Goal: Task Accomplishment & Management: Manage account settings

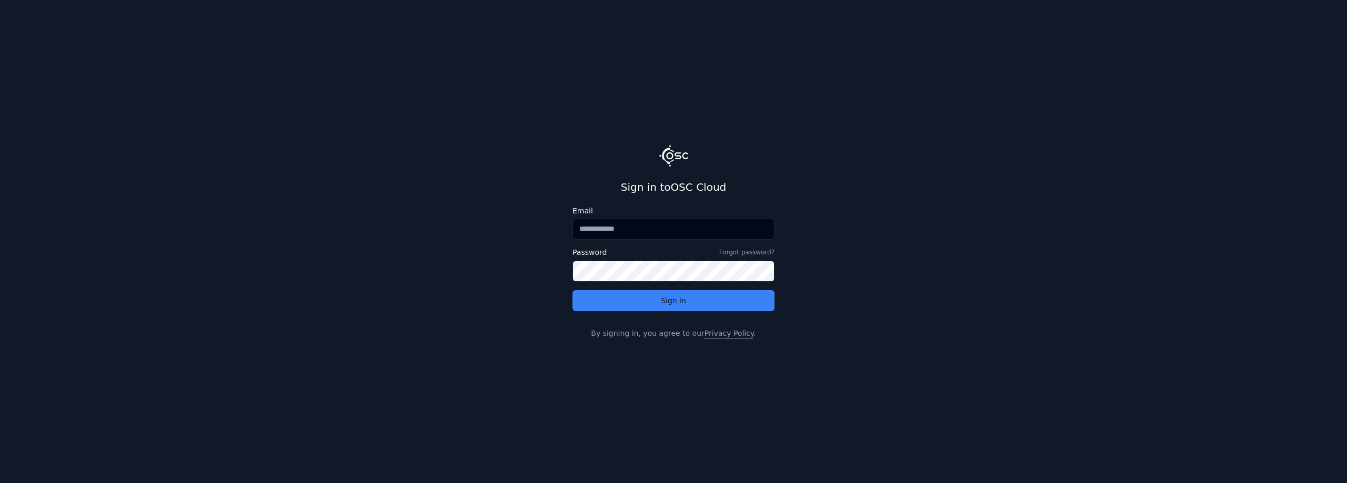
type input "**********"
click at [684, 308] on button "Sign in" at bounding box center [673, 300] width 202 height 21
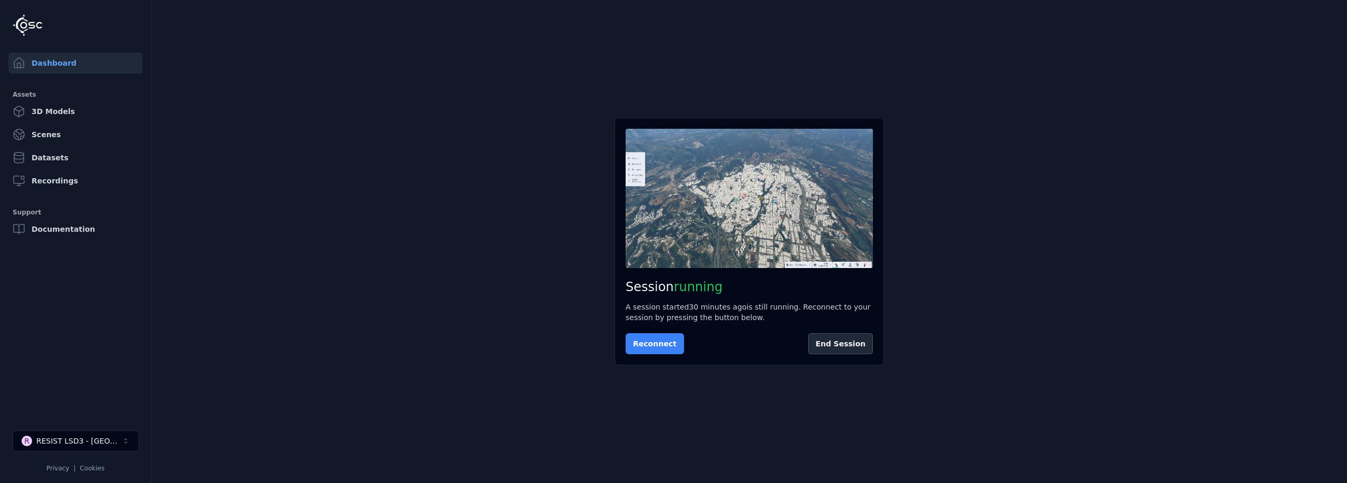
click at [645, 349] on button "Reconnect" at bounding box center [655, 344] width 58 height 21
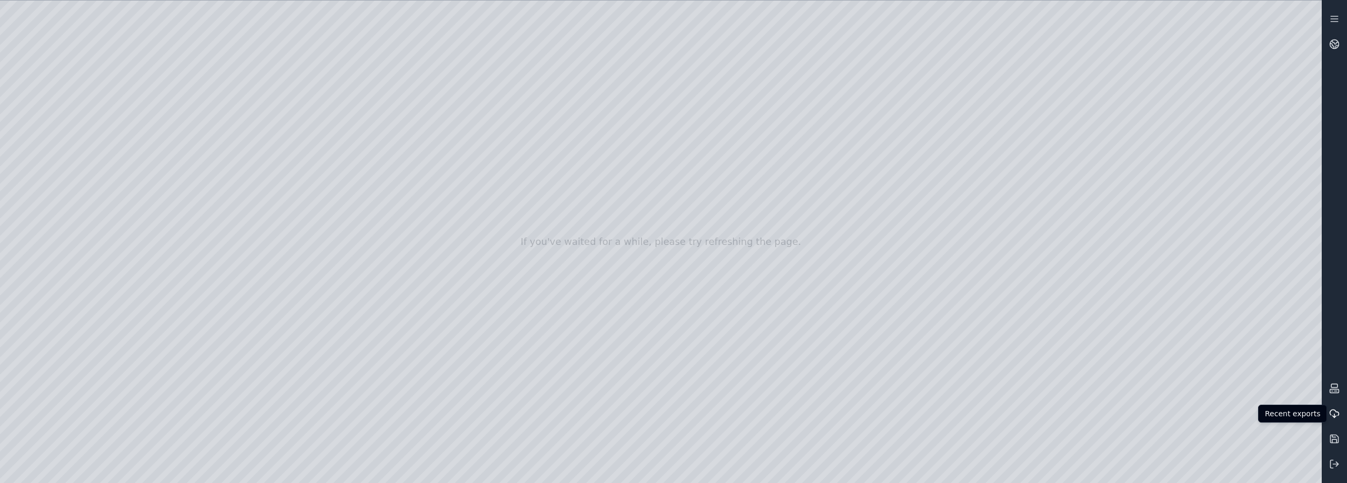
click at [1333, 410] on icon at bounding box center [1334, 413] width 9 height 6
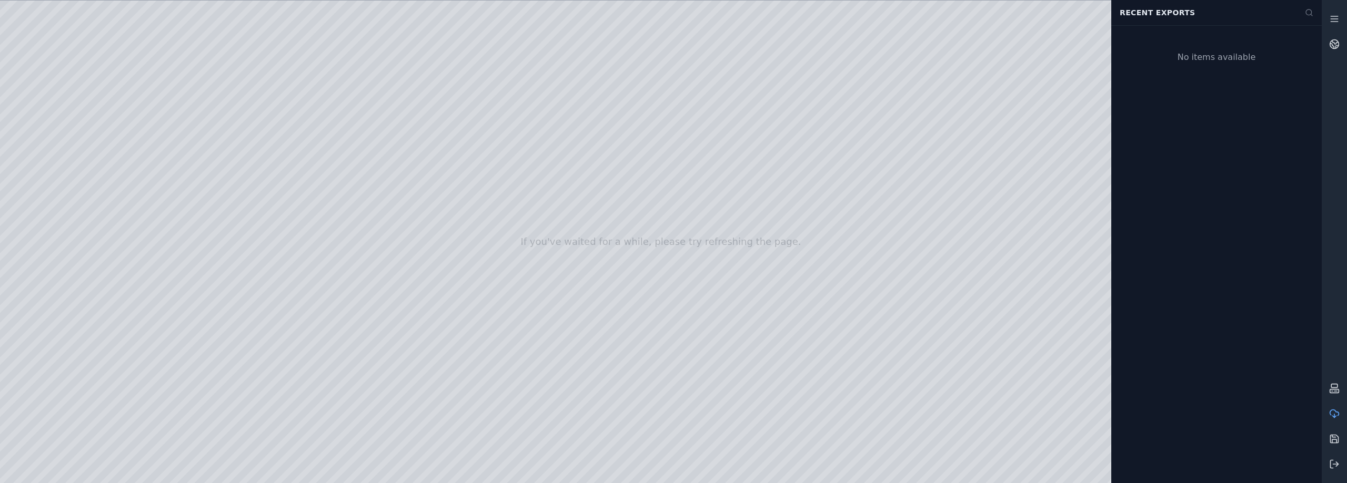
click at [1333, 410] on icon at bounding box center [1334, 413] width 9 height 6
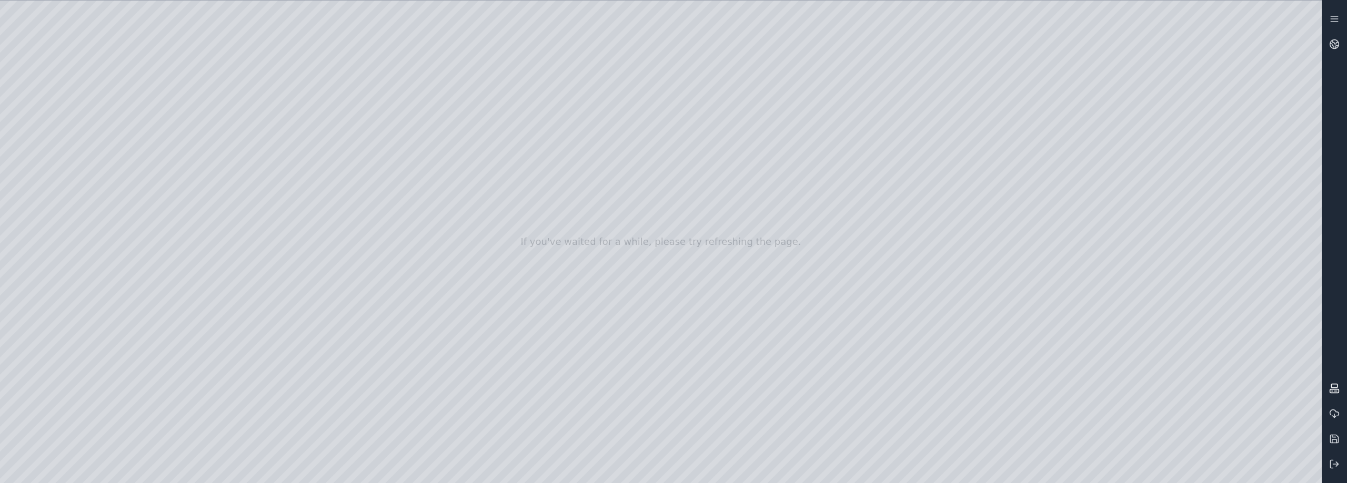
click at [1336, 391] on icon at bounding box center [1334, 389] width 11 height 11
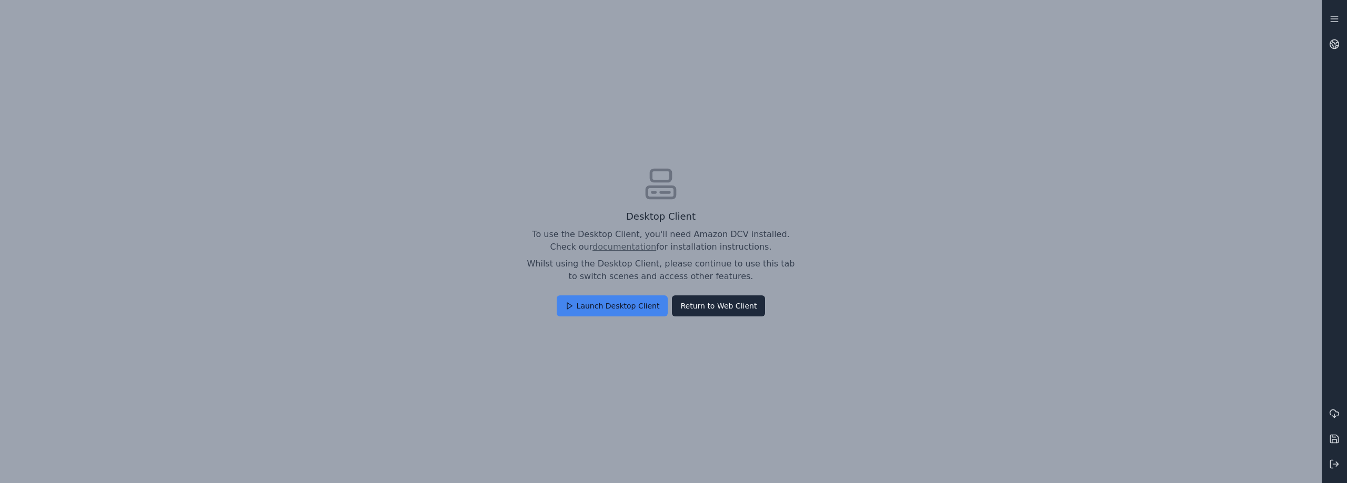
click at [617, 299] on button "Launch Desktop Client" at bounding box center [613, 306] width 112 height 21
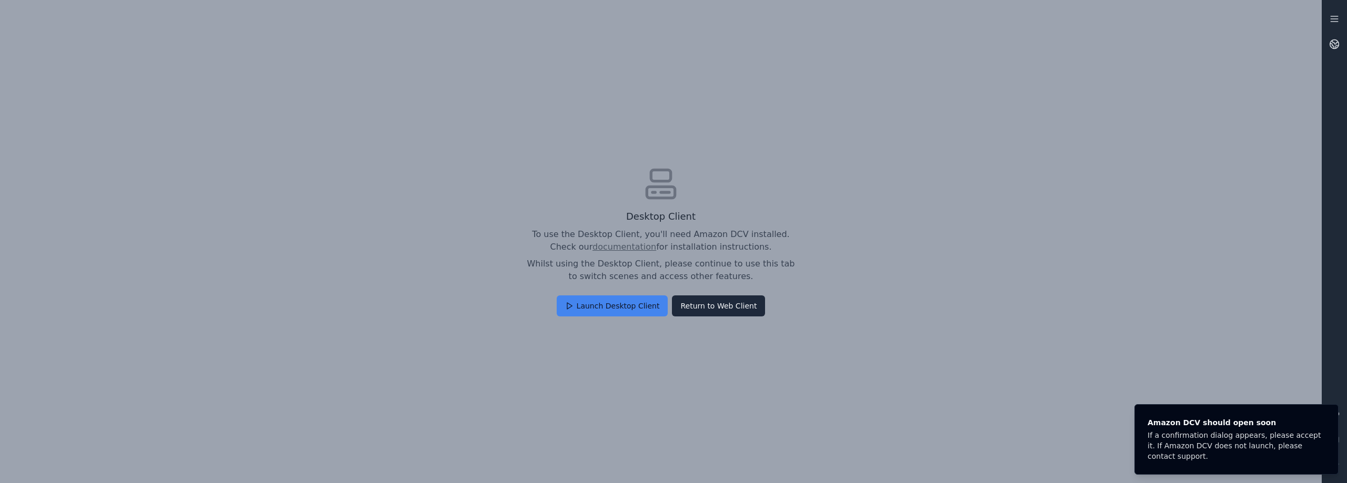
click at [628, 307] on button "Launch Desktop Client" at bounding box center [613, 306] width 112 height 21
click at [725, 309] on button "Return to Web Client" at bounding box center [718, 306] width 93 height 21
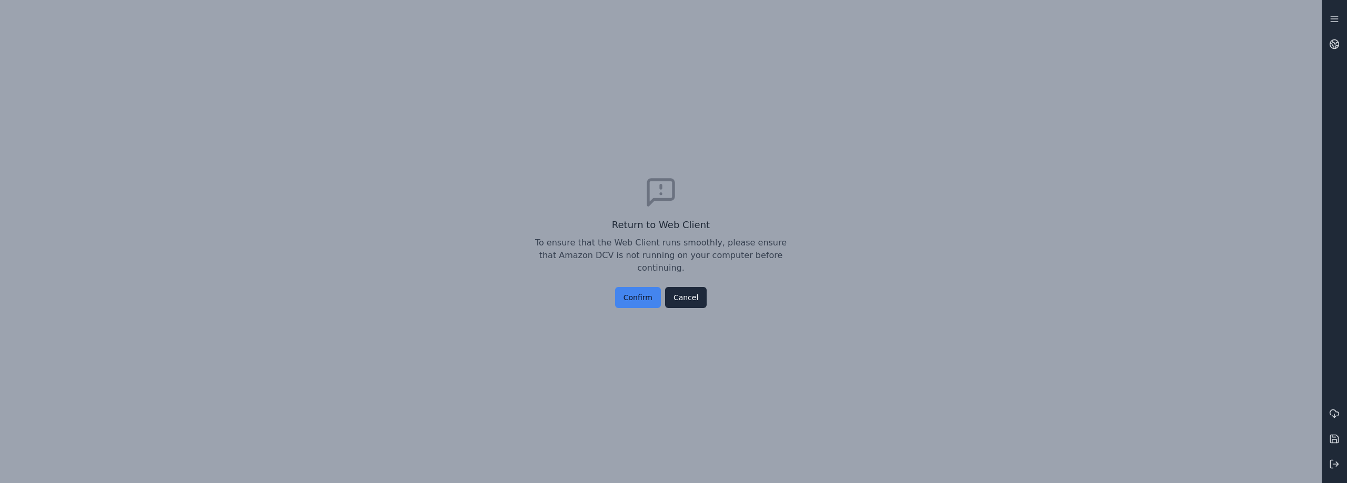
click at [643, 289] on button "Confirm" at bounding box center [638, 297] width 46 height 21
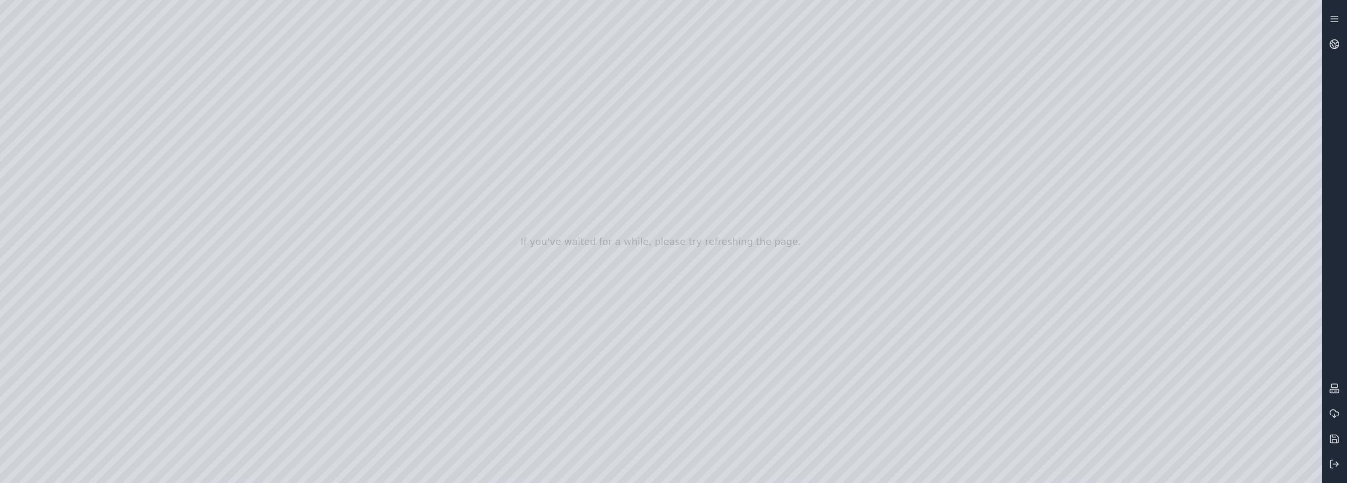
click at [36, 122] on div at bounding box center [673, 241] width 1347 height 507
click at [66, 153] on div at bounding box center [673, 241] width 1347 height 507
click at [50, 136] on div at bounding box center [673, 241] width 1347 height 507
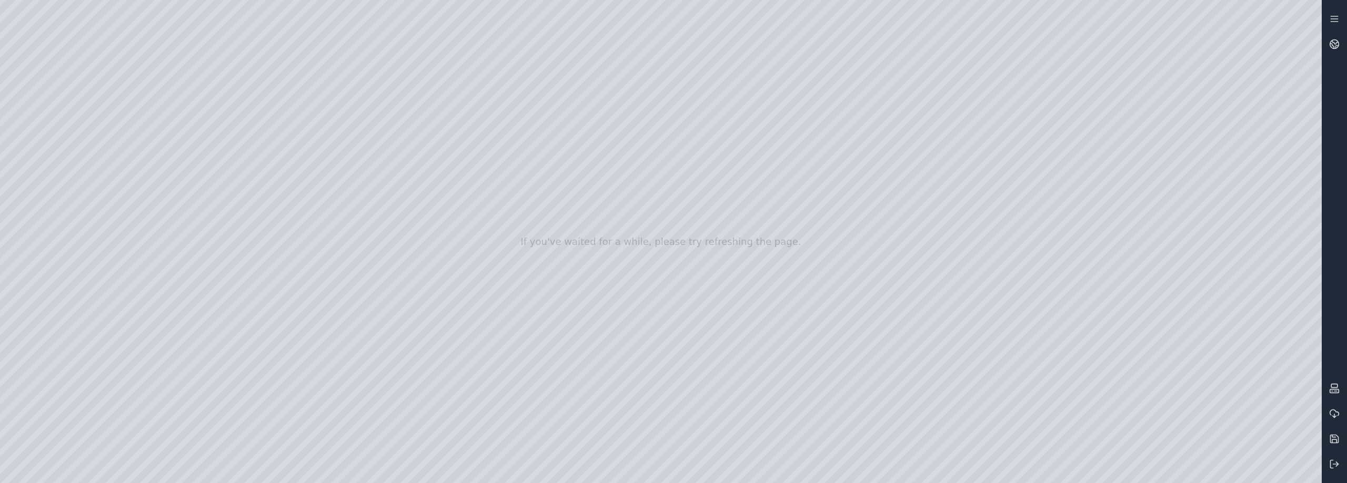
click at [50, 310] on div at bounding box center [673, 241] width 1347 height 507
click at [46, 158] on div at bounding box center [673, 241] width 1347 height 507
click at [48, 139] on div at bounding box center [673, 241] width 1347 height 507
click at [48, 118] on div at bounding box center [673, 241] width 1347 height 507
click at [48, 97] on div at bounding box center [673, 241] width 1347 height 507
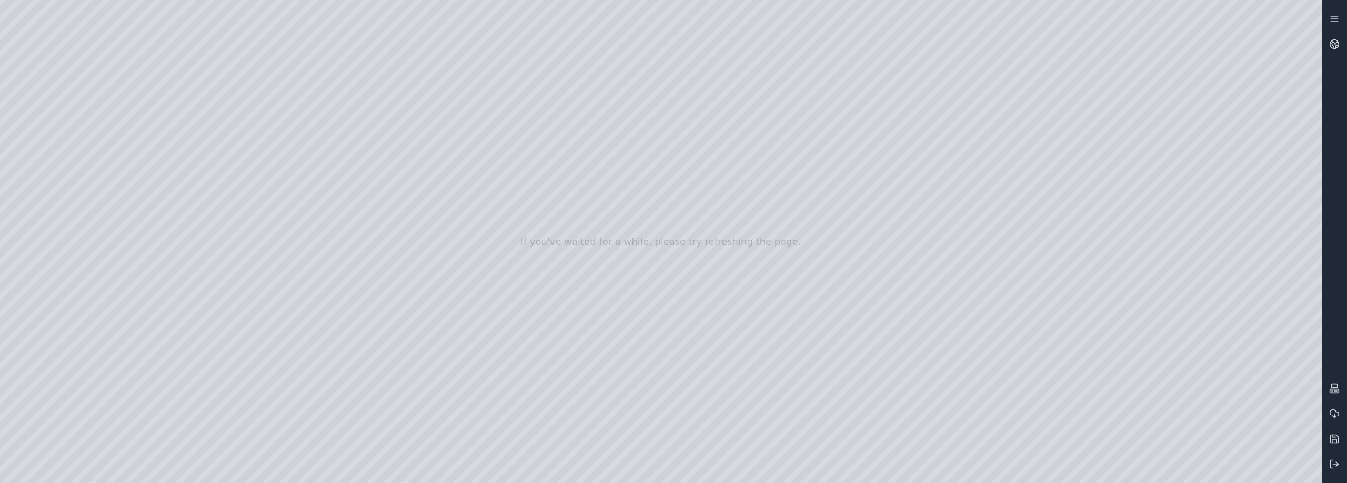
click at [42, 176] on div at bounding box center [673, 241] width 1347 height 507
click at [223, 145] on div at bounding box center [673, 241] width 1347 height 507
click at [200, 122] on div at bounding box center [673, 241] width 1347 height 507
click at [49, 149] on div at bounding box center [673, 241] width 1347 height 507
click at [51, 132] on div at bounding box center [673, 241] width 1347 height 507
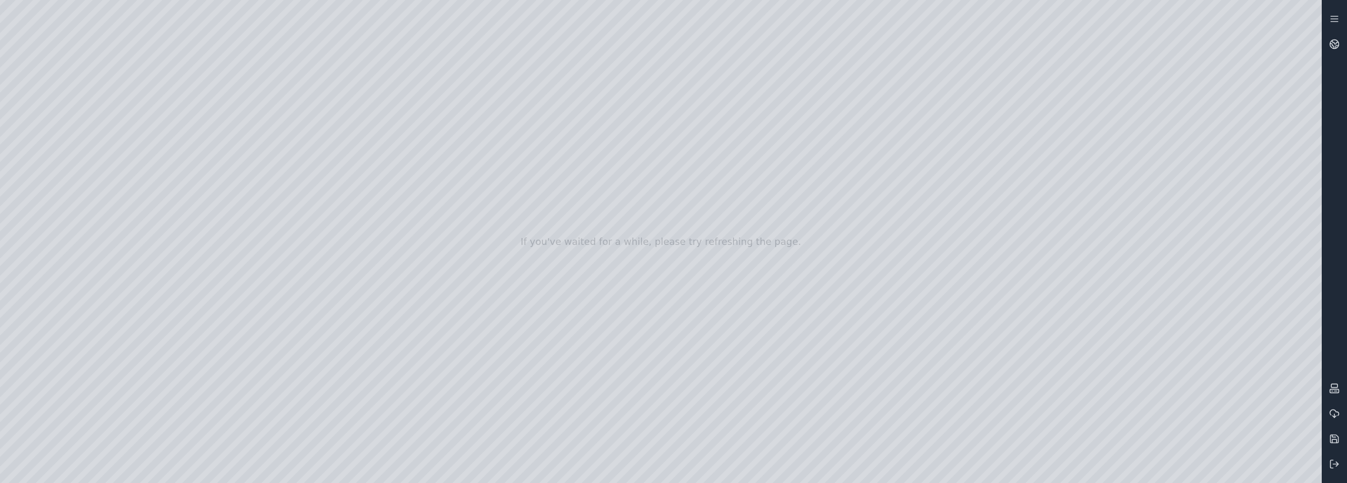
click at [225, 336] on div at bounding box center [673, 241] width 1347 height 507
click at [229, 342] on div at bounding box center [673, 241] width 1347 height 507
click at [229, 336] on div at bounding box center [673, 241] width 1347 height 507
click at [1323, 17] on link at bounding box center [1334, 18] width 25 height 25
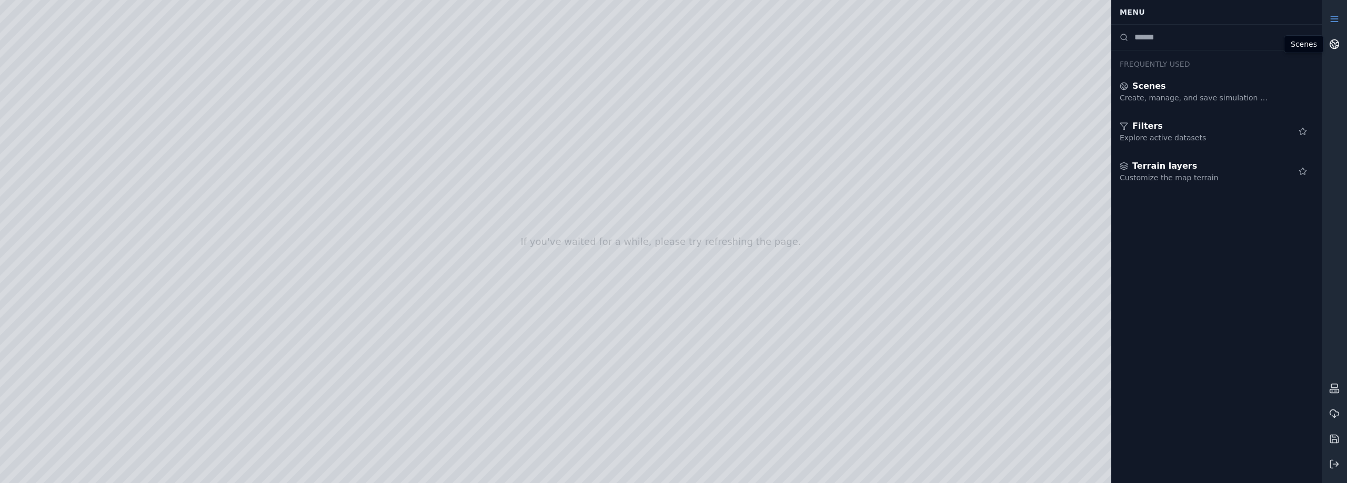
click at [1337, 47] on circle at bounding box center [1334, 44] width 9 height 9
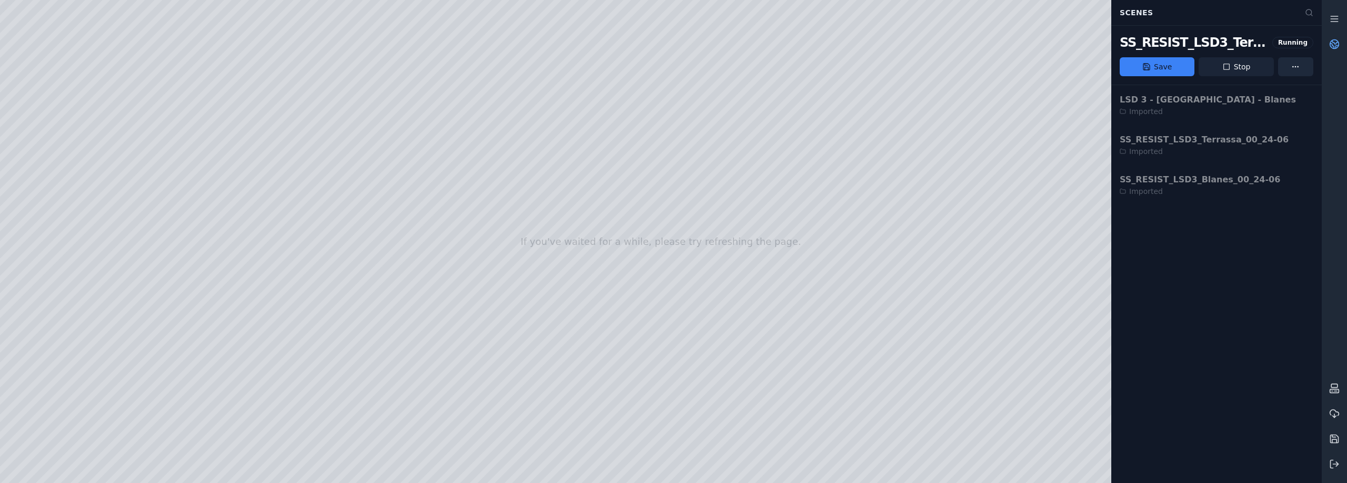
click at [1252, 68] on button "Stop" at bounding box center [1235, 66] width 75 height 19
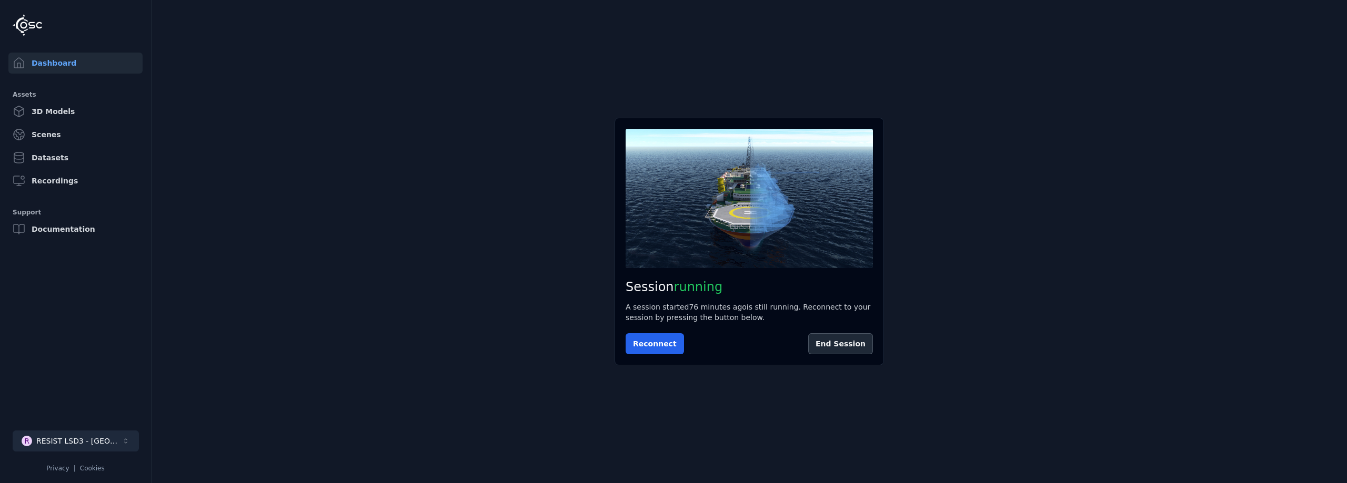
click at [79, 438] on div "RESIST LSD3 - [GEOGRAPHIC_DATA]" at bounding box center [78, 441] width 85 height 11
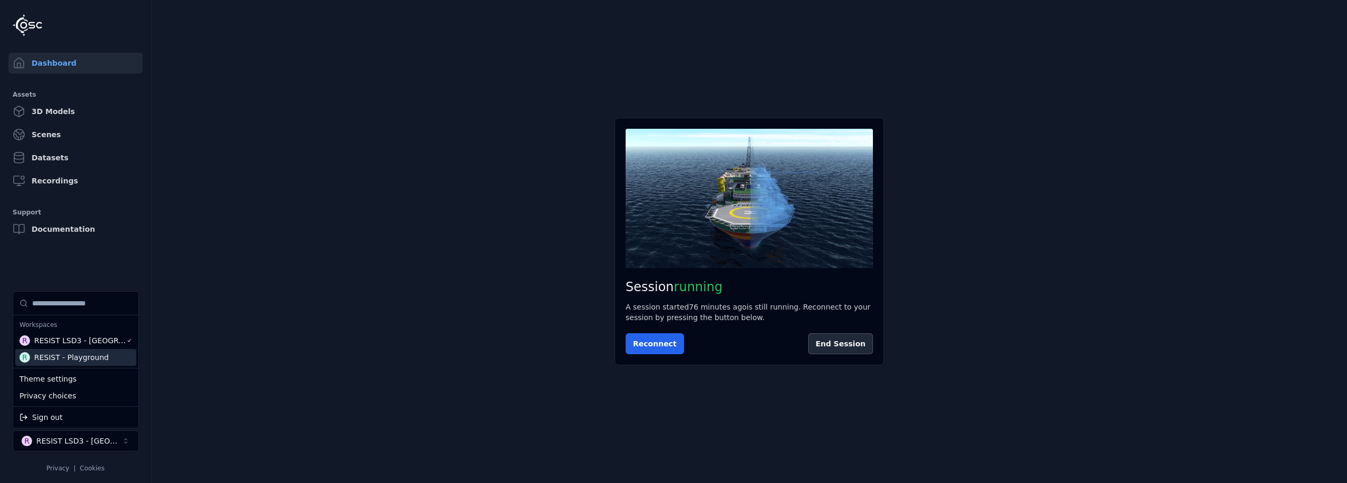
click at [76, 358] on div "RESIST - Playground" at bounding box center [71, 357] width 75 height 11
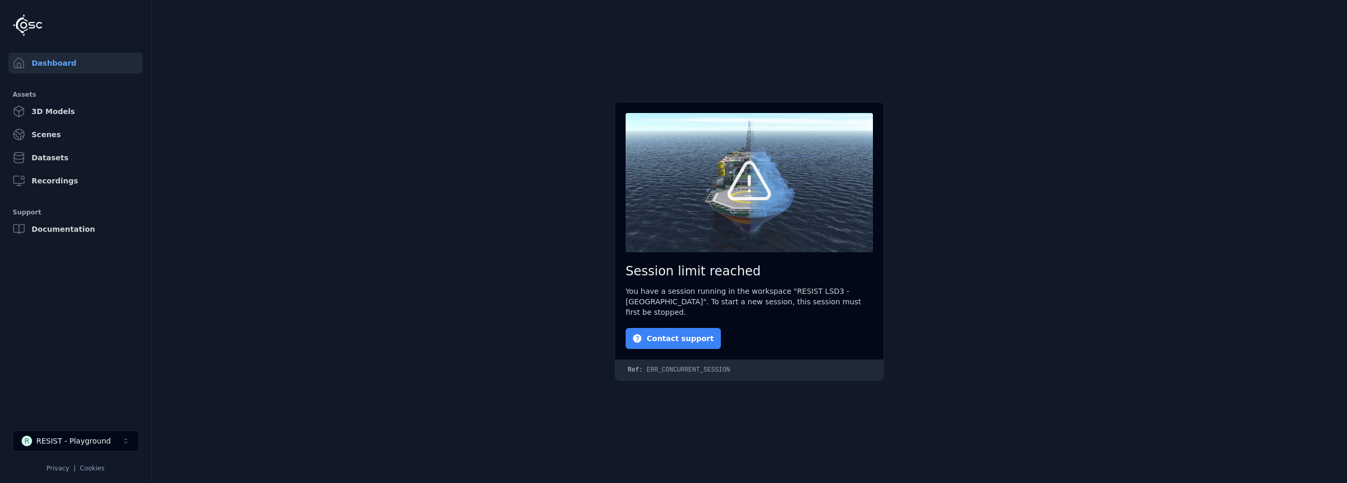
click at [669, 329] on button "Contact support" at bounding box center [673, 338] width 95 height 21
click at [77, 448] on button "R RESIST - Playground" at bounding box center [76, 441] width 126 height 21
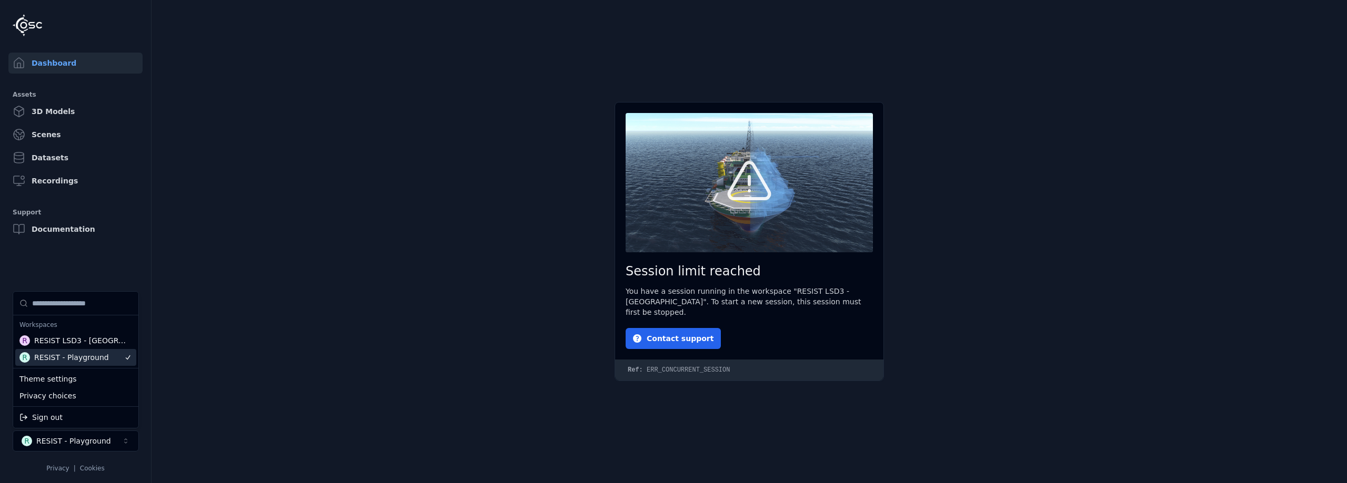
click at [86, 355] on div "RESIST - Playground" at bounding box center [71, 357] width 75 height 11
